Goal: Information Seeking & Learning: Learn about a topic

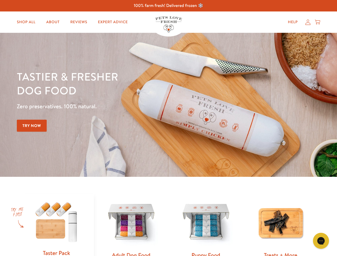
click at [168, 128] on div "Tastier & fresher dog food Zero preservatives. 100% natural. Try Now" at bounding box center [118, 105] width 202 height 70
click at [321, 241] on icon "Gorgias live chat" at bounding box center [320, 240] width 5 height 5
